Goal: Book appointment/travel/reservation

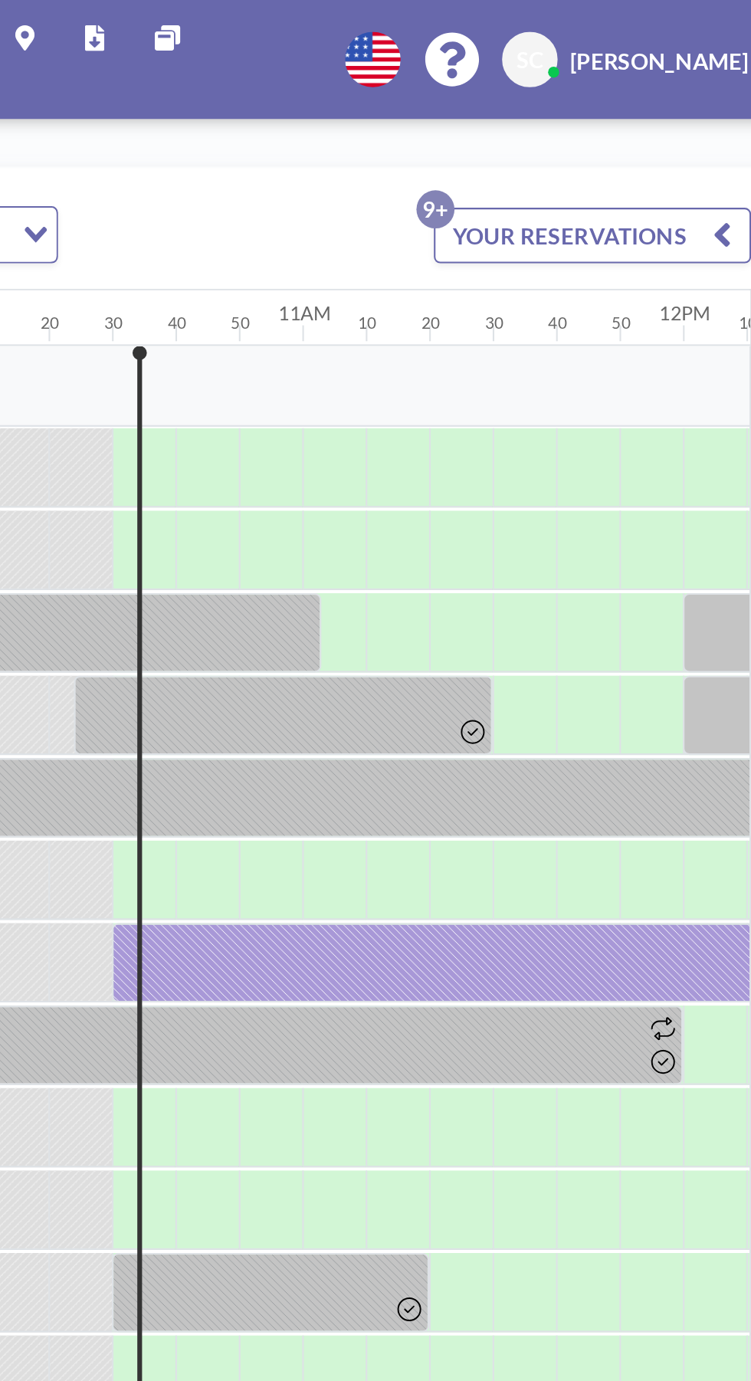
scroll to position [0, 1900]
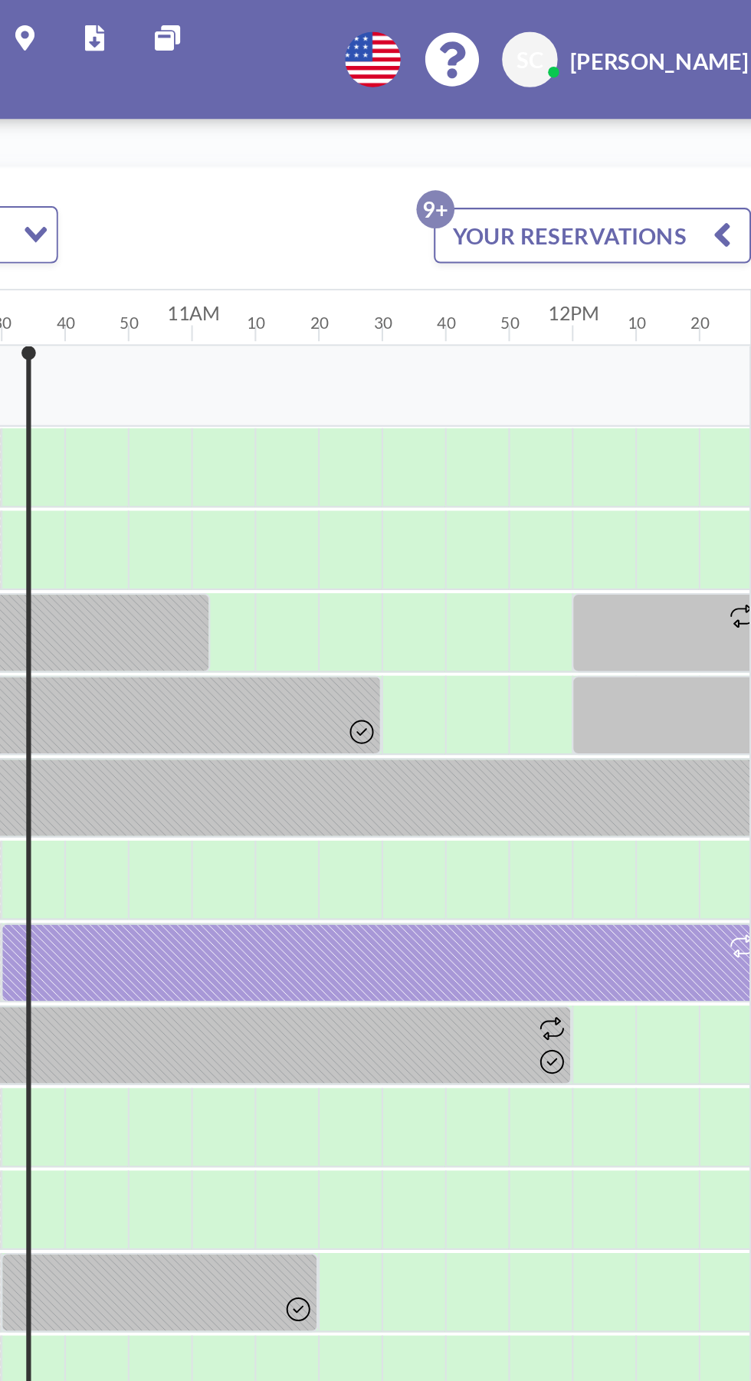
click at [598, 463] on div at bounding box center [530, 465] width 368 height 38
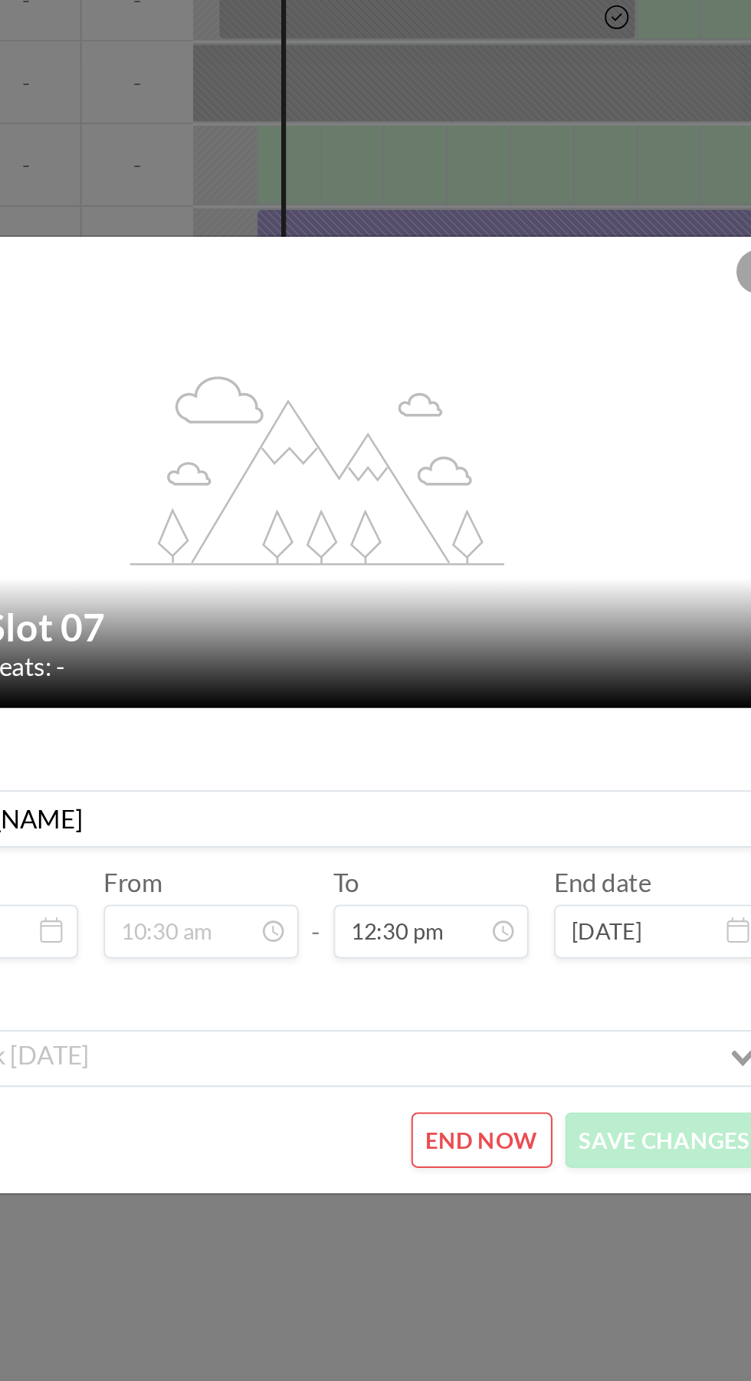
click at [454, 910] on button "END NOW" at bounding box center [455, 896] width 68 height 27
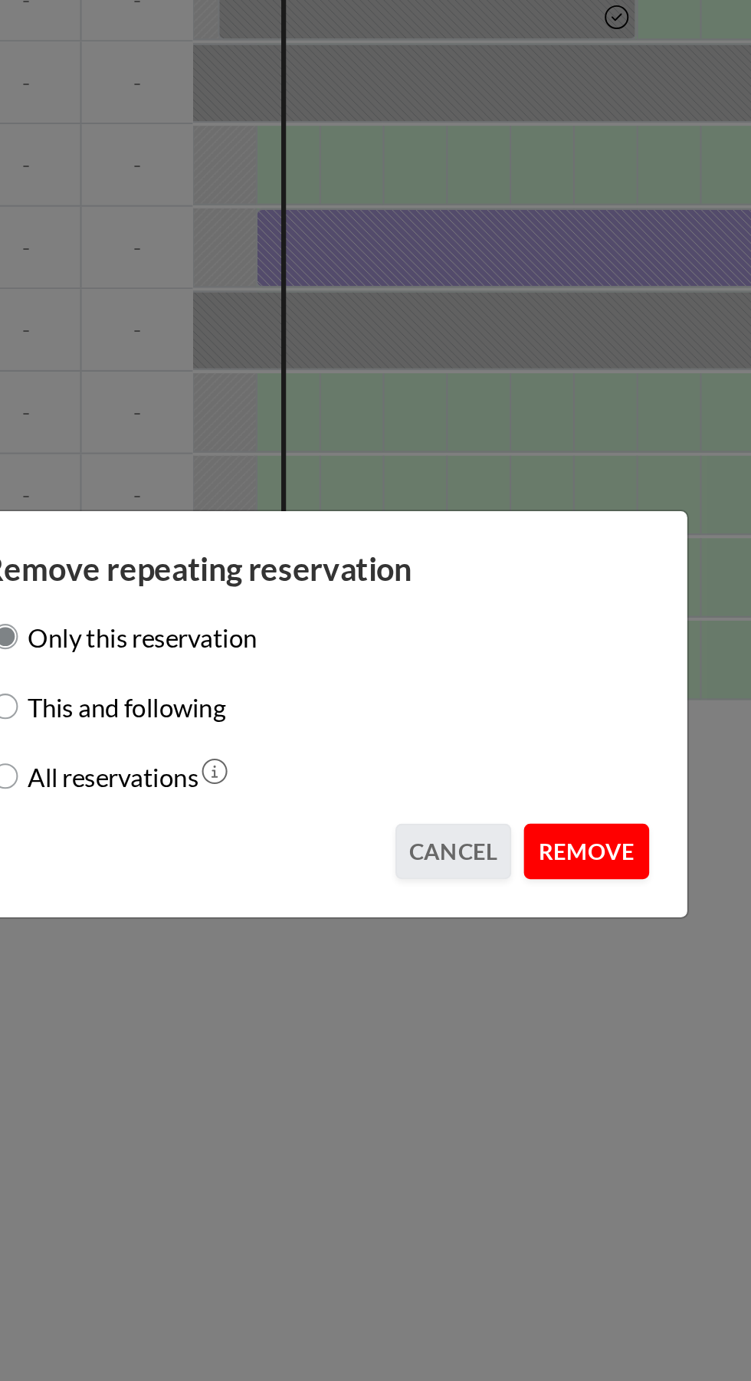
click at [516, 770] on button "REMOVE" at bounding box center [506, 756] width 61 height 27
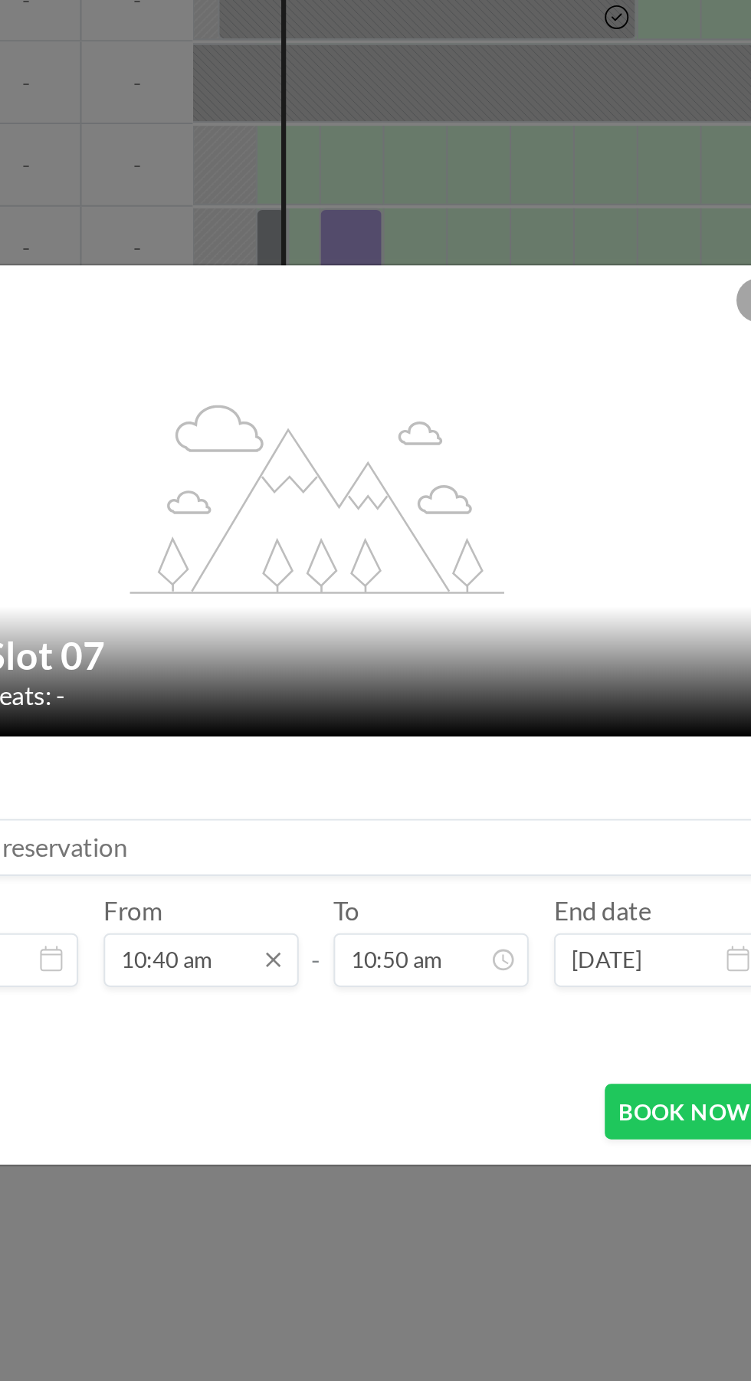
click at [318, 822] on input "10:40 am" at bounding box center [320, 809] width 94 height 26
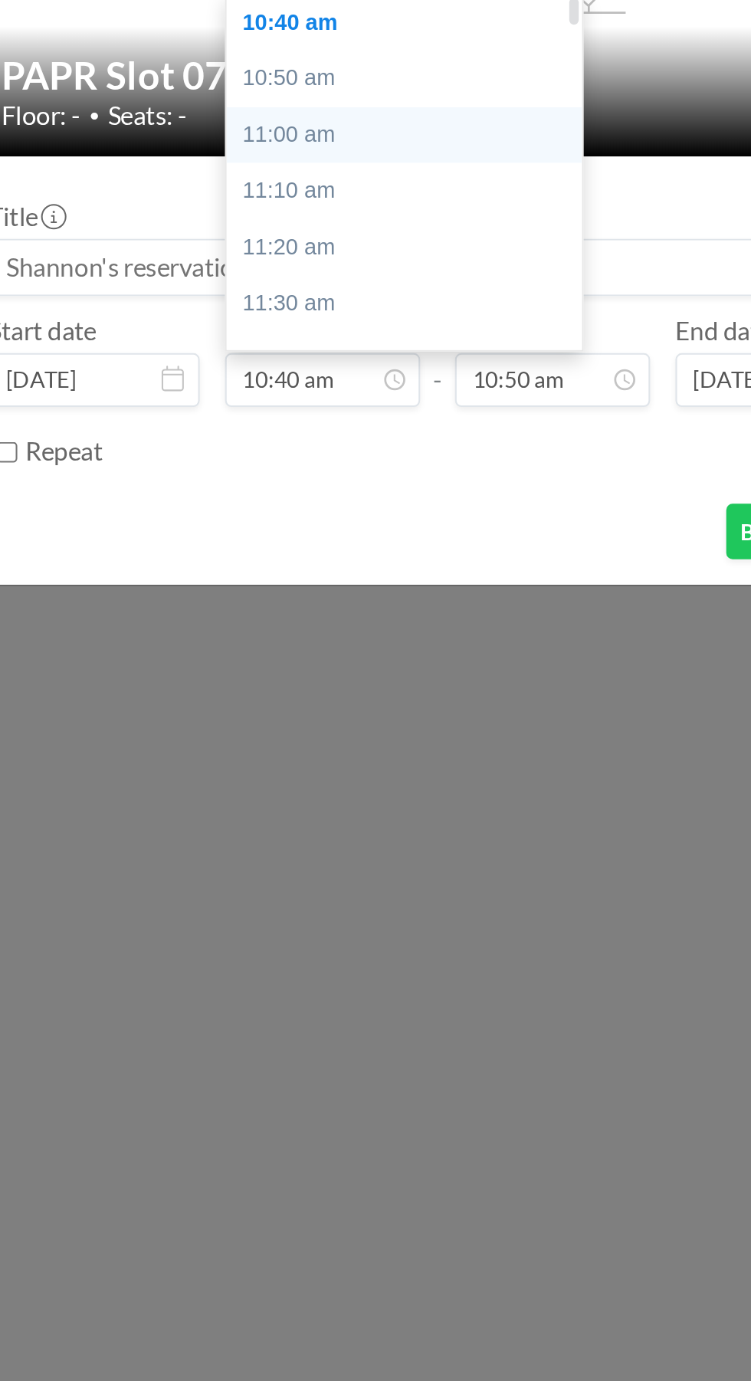
click at [315, 686] on div "11:00 am" at bounding box center [360, 691] width 172 height 28
type input "11:00 am"
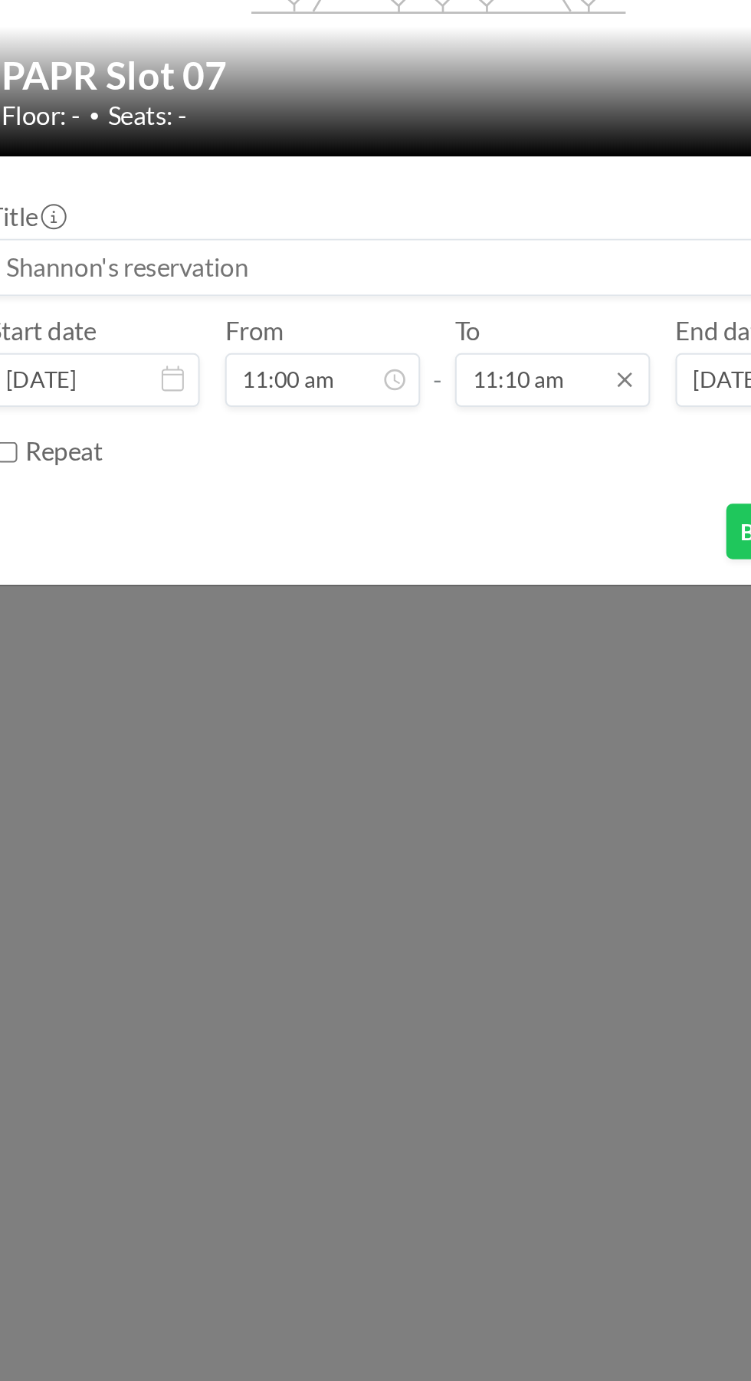
click at [433, 809] on input "11:10 am" at bounding box center [431, 809] width 94 height 26
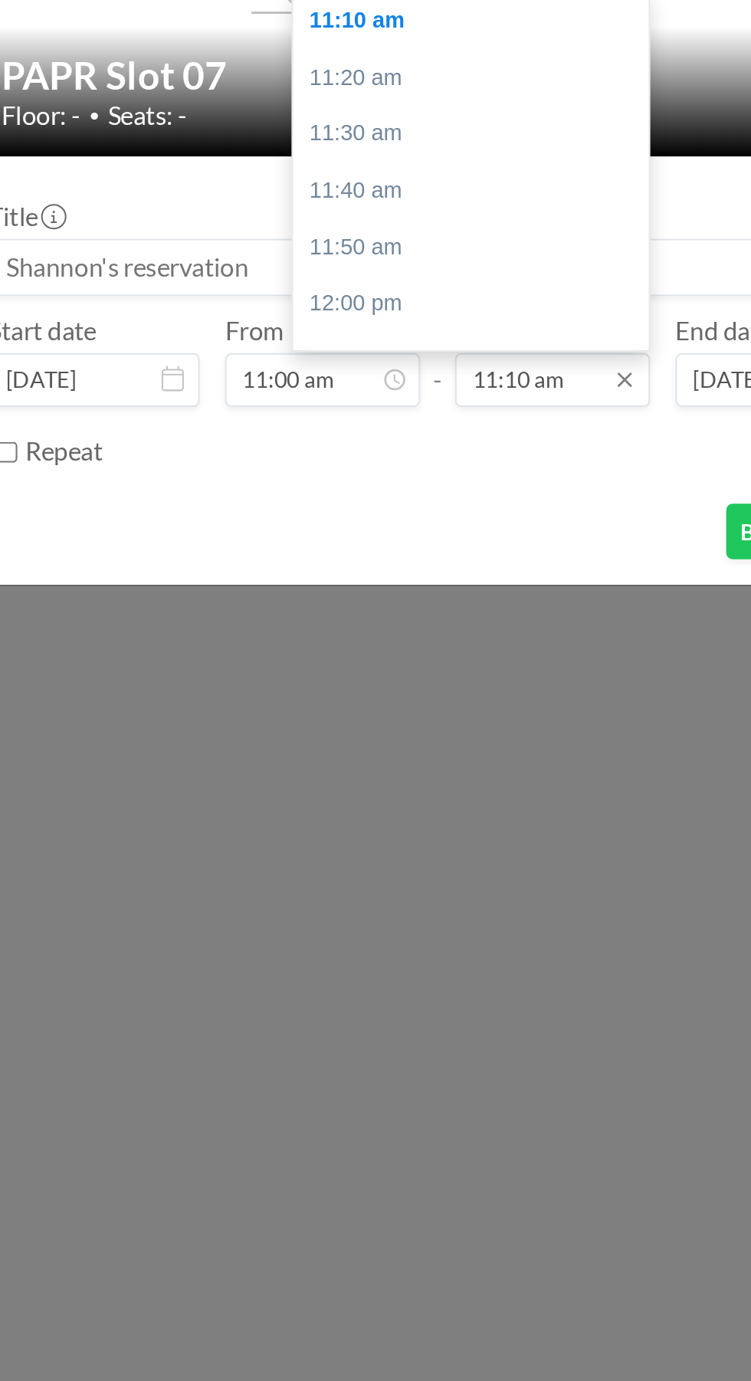
scroll to position [0, 1992]
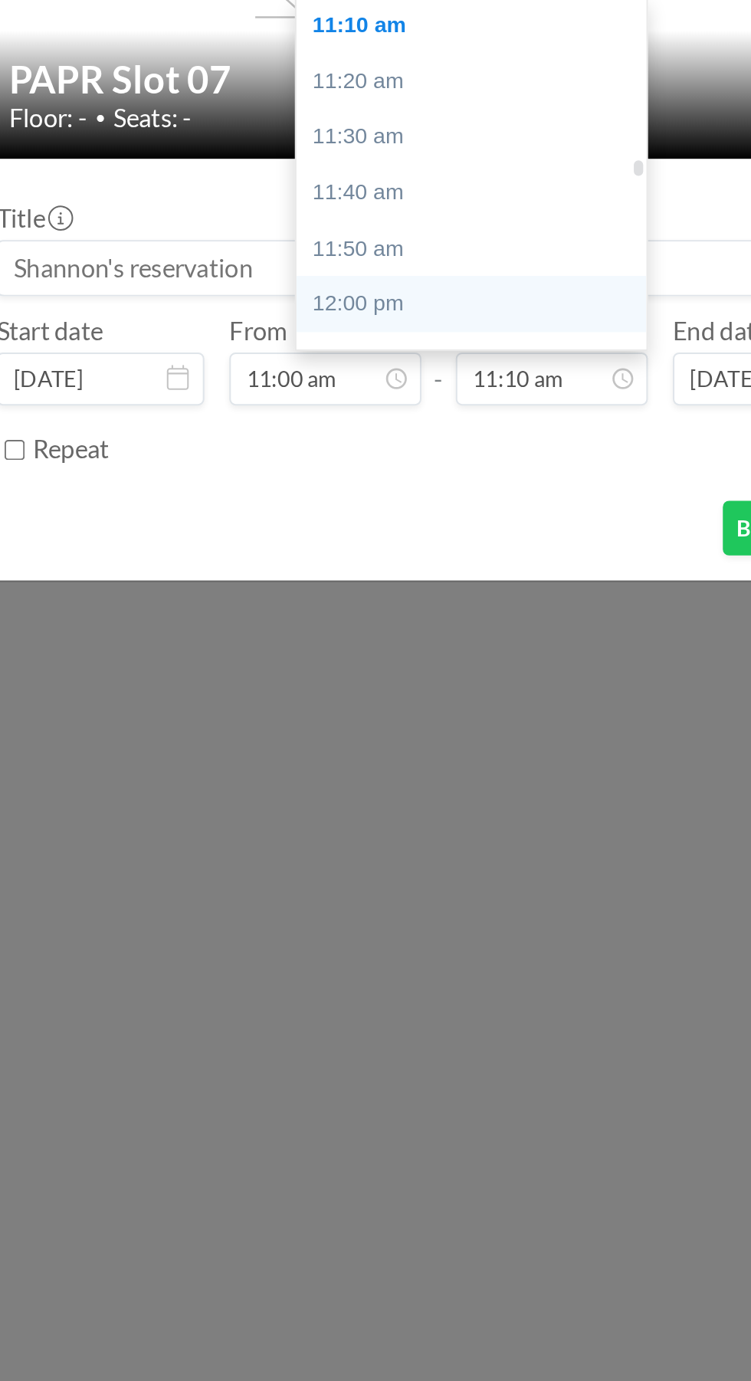
click at [384, 766] on div "12:00 pm" at bounding box center [392, 773] width 172 height 28
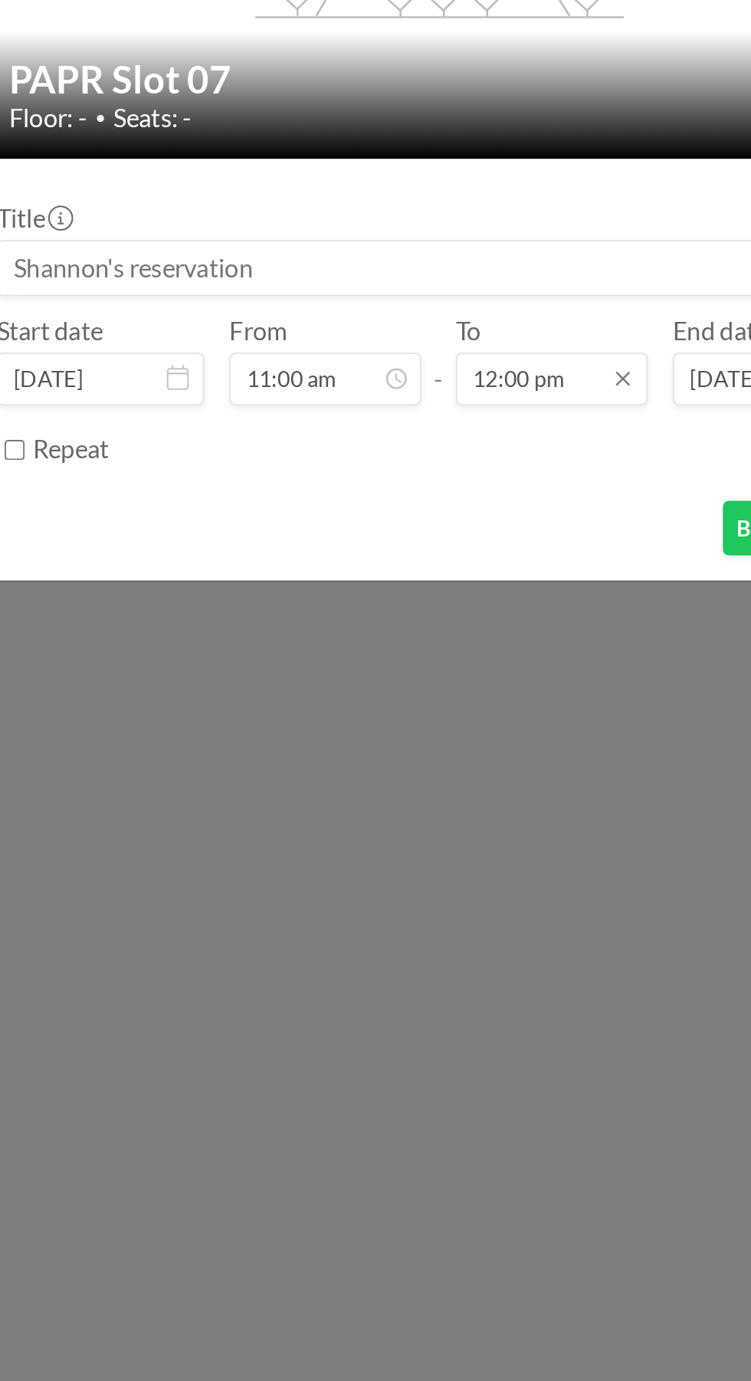
click at [436, 811] on input "12:00 pm" at bounding box center [431, 809] width 94 height 26
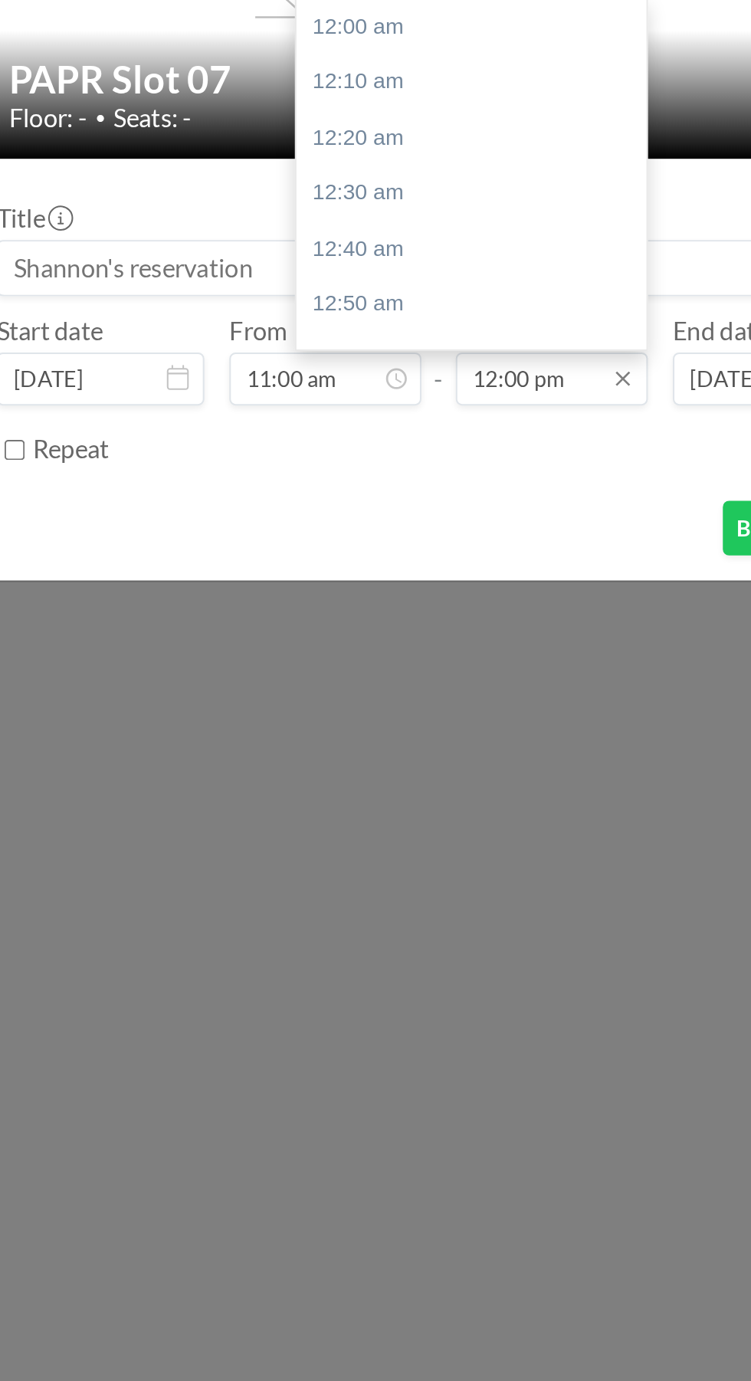
scroll to position [1964, 0]
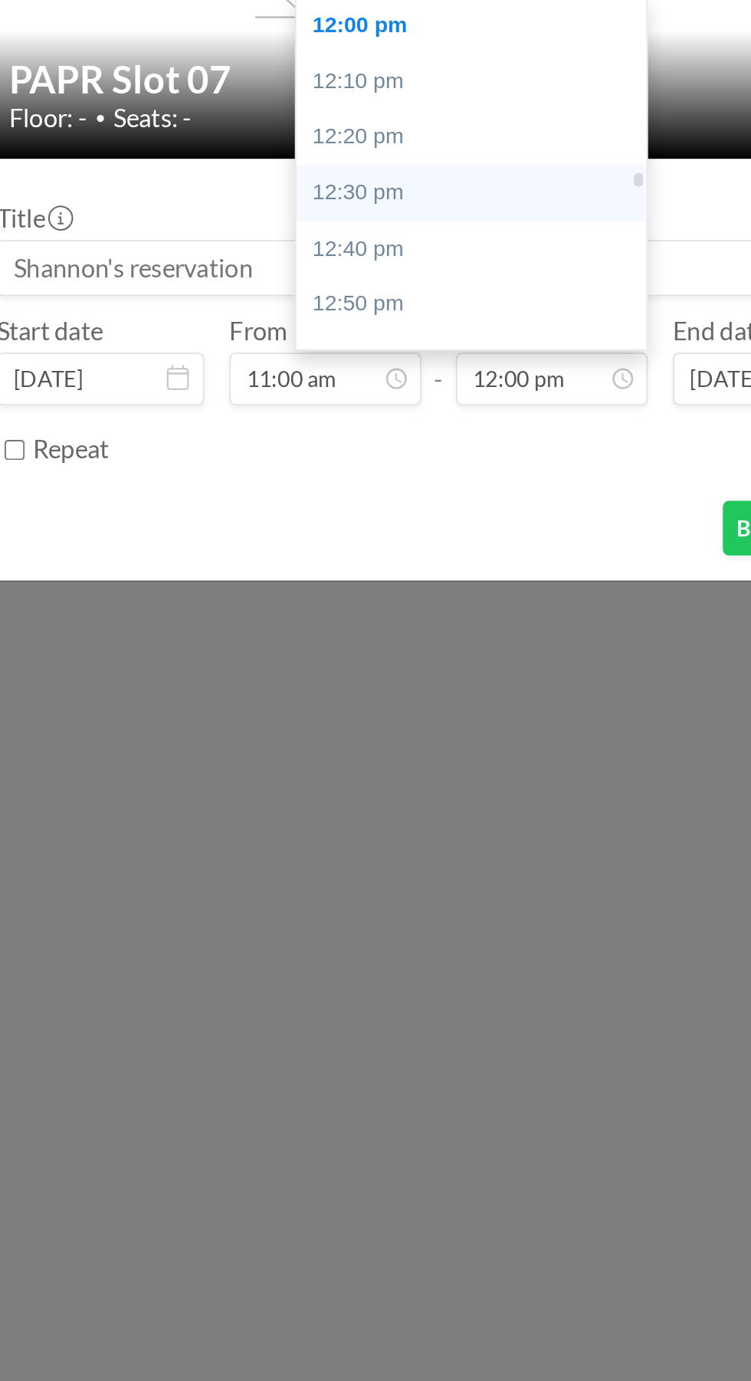
click at [374, 719] on div "12:30 pm" at bounding box center [392, 718] width 172 height 28
type input "12:30 pm"
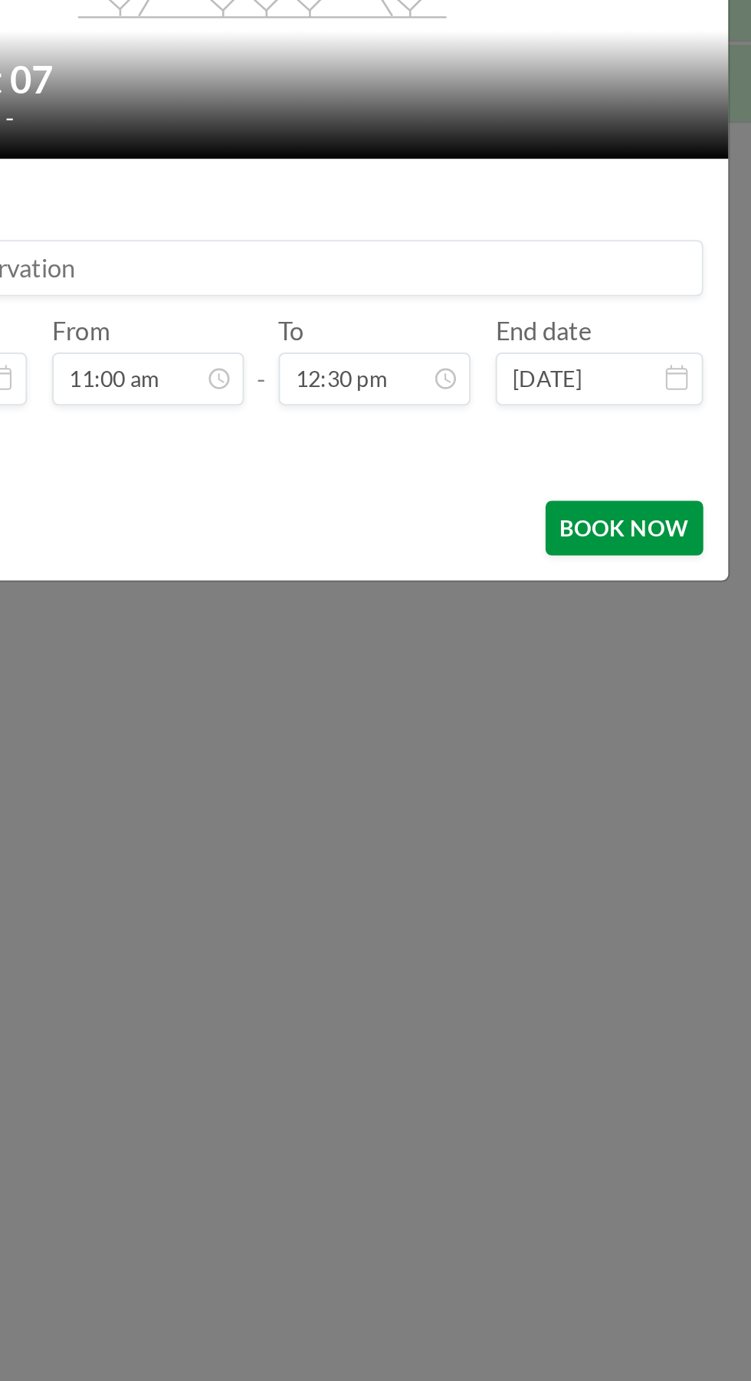
click at [559, 886] on button "BOOK NOW" at bounding box center [553, 882] width 77 height 27
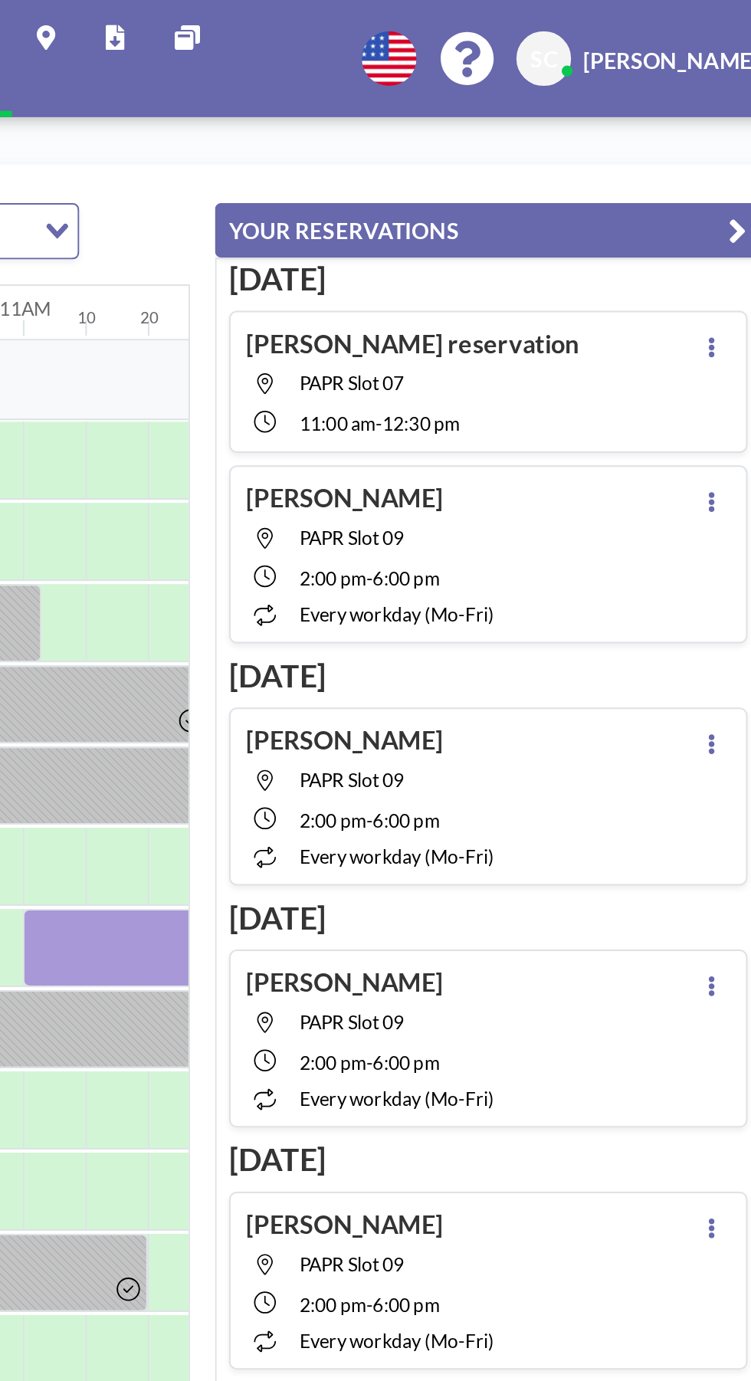
click at [681, 110] on button "YOUR RESERVATIONS" at bounding box center [575, 113] width 268 height 27
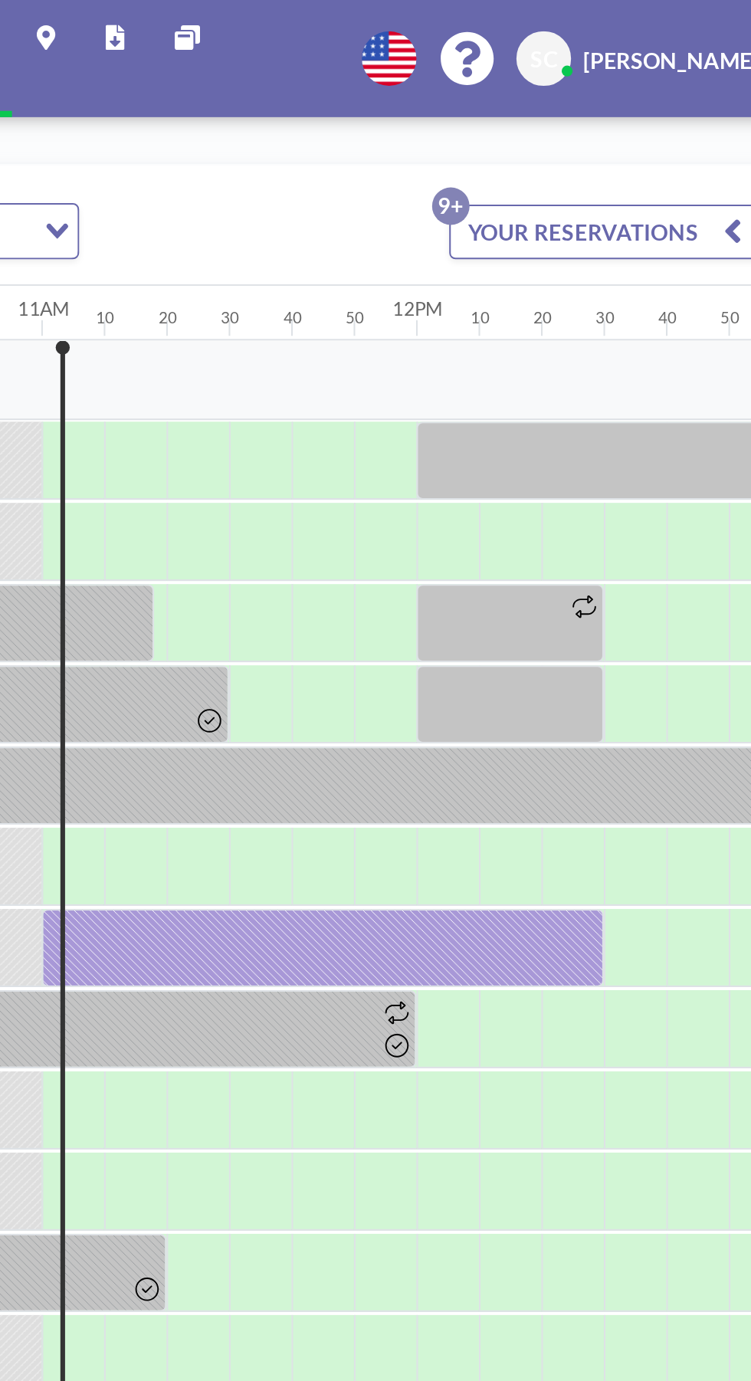
scroll to position [0, 1992]
